Goal: Find contact information: Find contact information

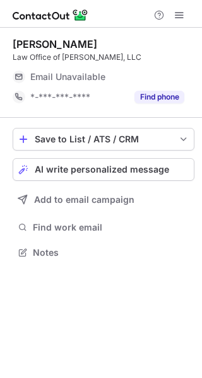
scroll to position [244, 202]
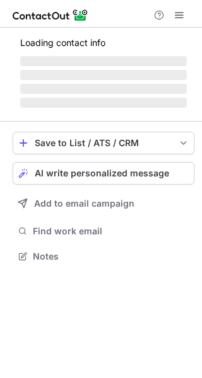
scroll to position [255, 202]
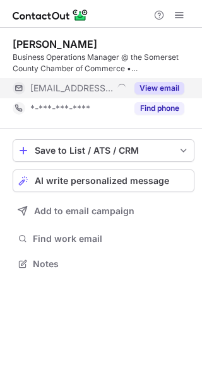
click at [96, 83] on span "[EMAIL_ADDRESS][DOMAIN_NAME]" at bounding box center [71, 88] width 83 height 11
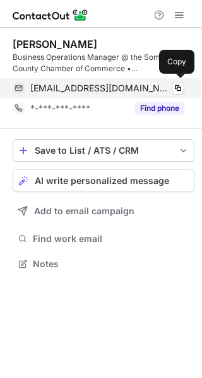
click at [77, 94] on div "hind@somersetcountychamber.com Copy" at bounding box center [98, 88] width 171 height 20
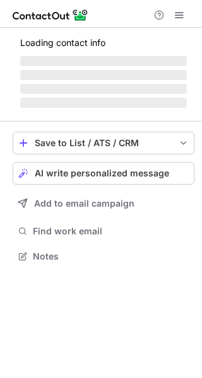
scroll to position [255, 202]
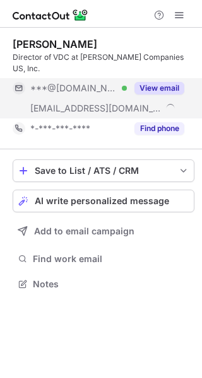
click at [62, 103] on span "***@ryancompanies.com" at bounding box center [95, 108] width 131 height 11
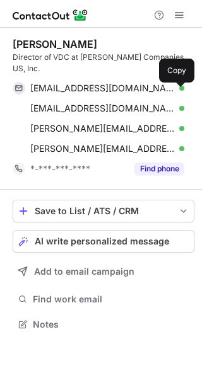
scroll to position [304, 202]
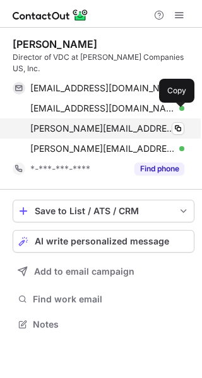
click at [81, 123] on span "alisha.roland@ryancompanies.com" at bounding box center [102, 128] width 144 height 11
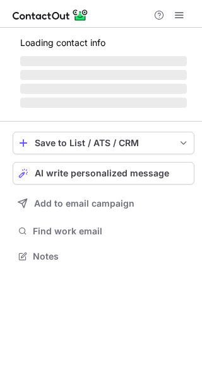
scroll to position [295, 202]
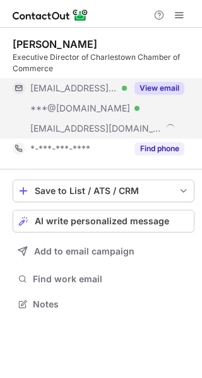
click at [95, 81] on div "[EMAIL_ADDRESS][DOMAIN_NAME] Verified" at bounding box center [70, 88] width 114 height 20
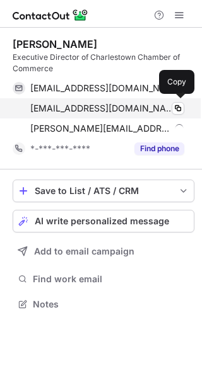
click at [83, 106] on span "[EMAIL_ADDRESS][DOMAIN_NAME]" at bounding box center [102, 108] width 144 height 11
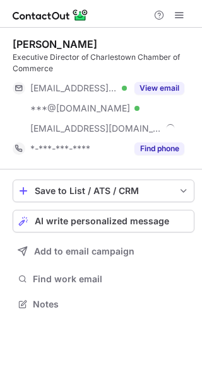
scroll to position [295, 202]
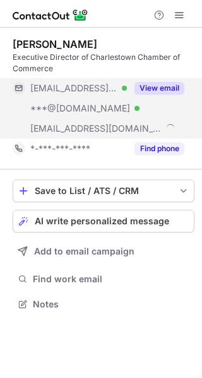
click at [77, 88] on span "[EMAIL_ADDRESS][DOMAIN_NAME]" at bounding box center [73, 88] width 87 height 11
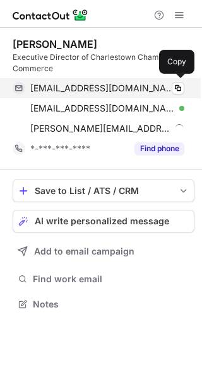
click at [78, 87] on span "[EMAIL_ADDRESS][DOMAIN_NAME]" at bounding box center [102, 88] width 144 height 11
